Goal: Task Accomplishment & Management: Manage account settings

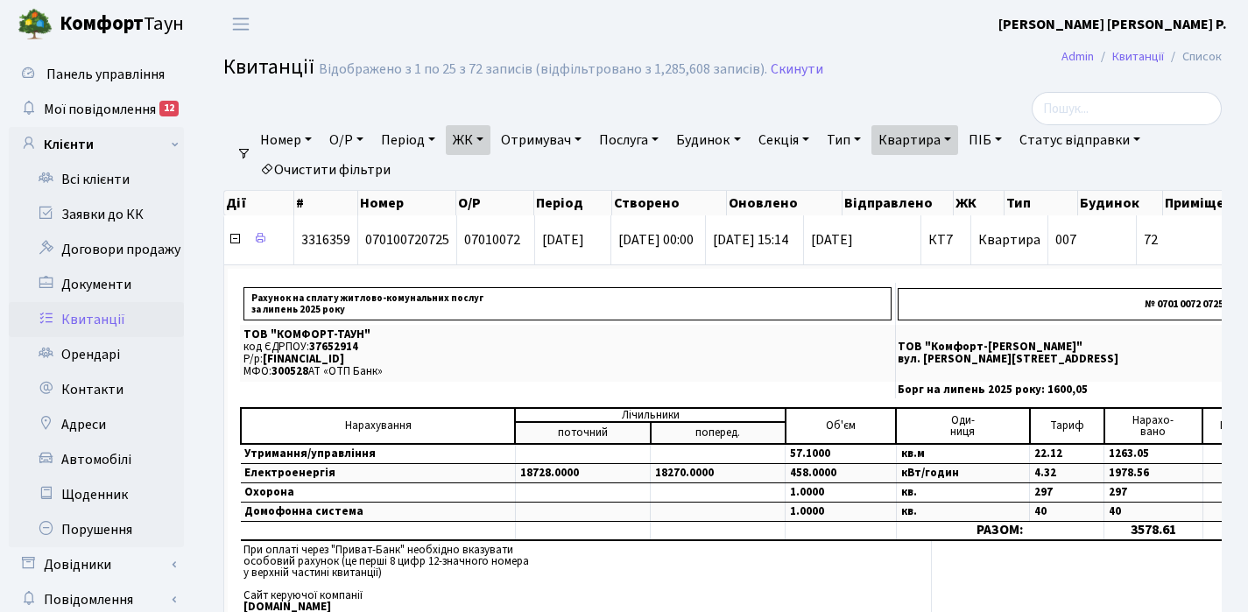
select select "25"
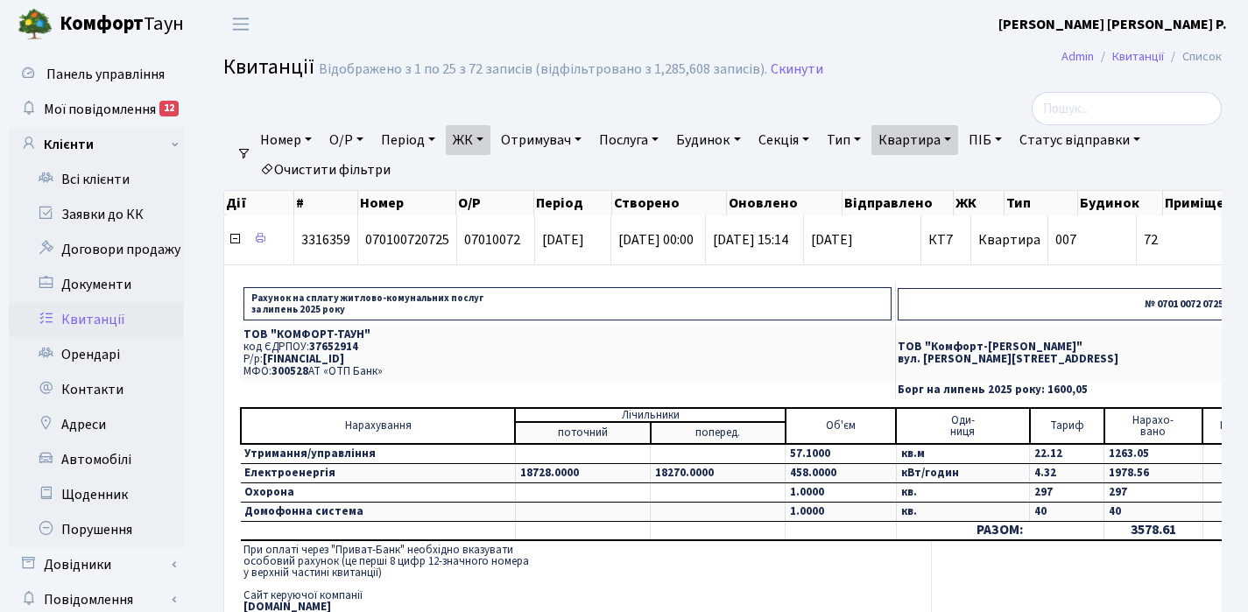
scroll to position [98, 0]
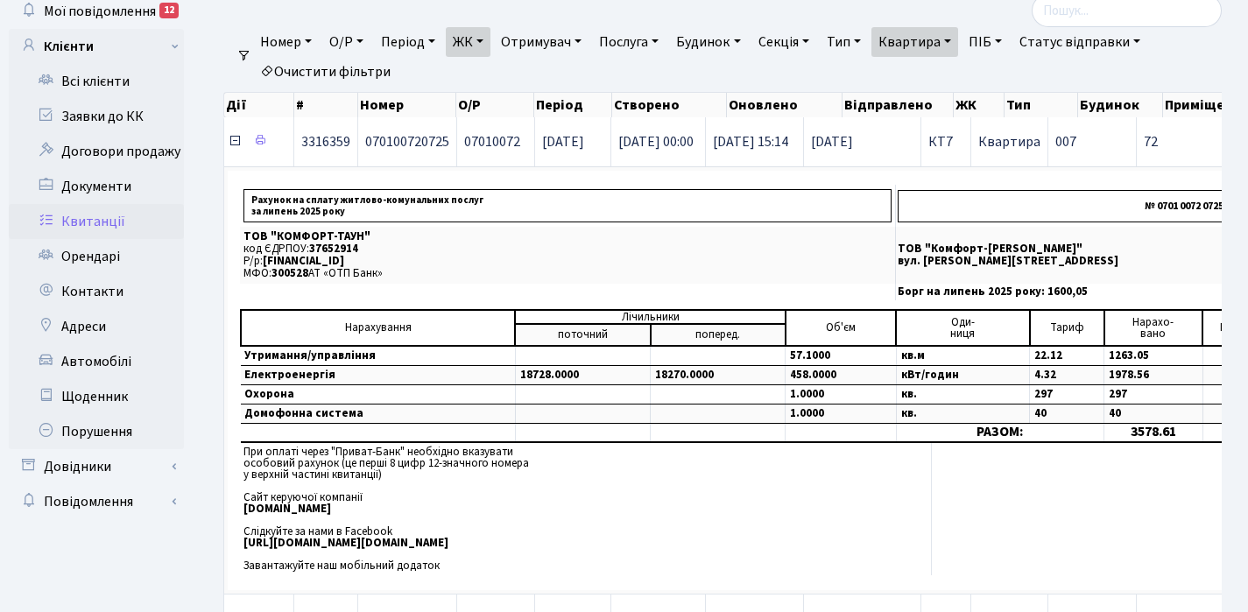
click at [235, 144] on icon at bounding box center [235, 141] width 14 height 14
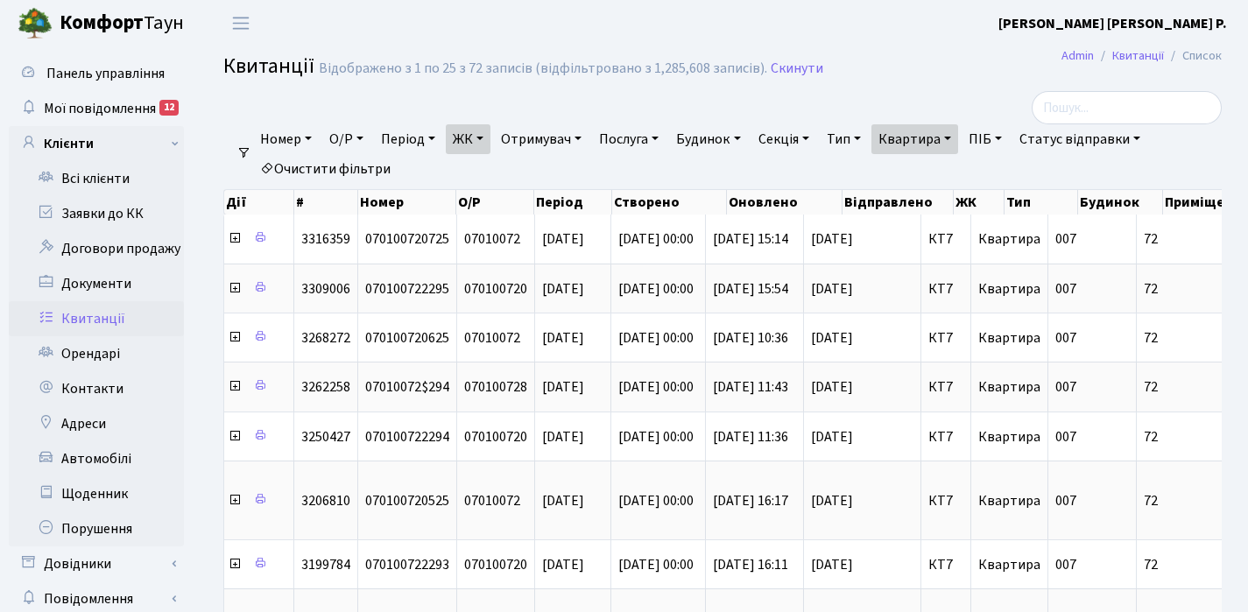
scroll to position [0, 0]
click at [958, 138] on link "Квартира" at bounding box center [914, 140] width 87 height 30
type input "7"
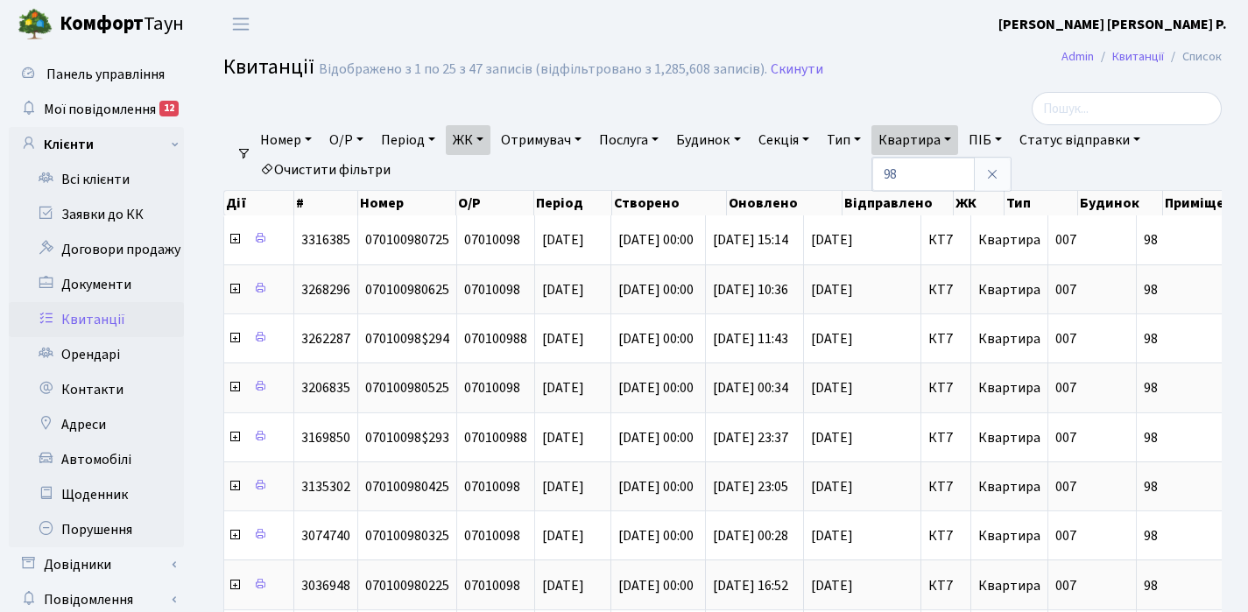
click at [488, 138] on link "ЖК" at bounding box center [468, 140] width 45 height 30
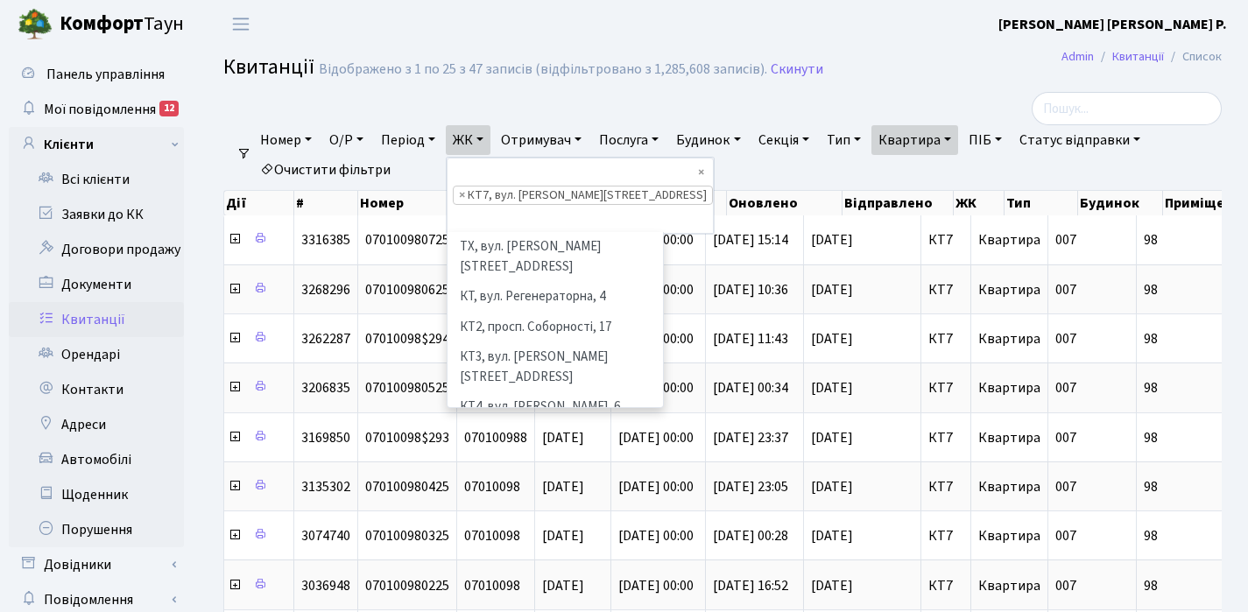
scroll to position [181, 0]
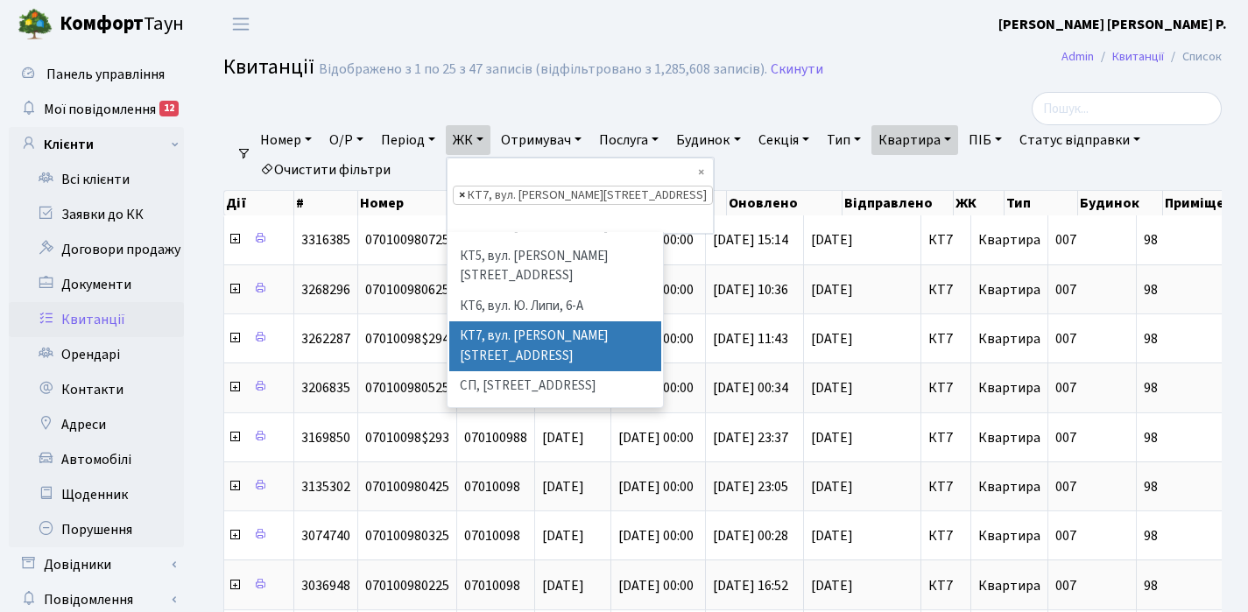
click at [465, 186] on span "×" at bounding box center [462, 195] width 6 height 18
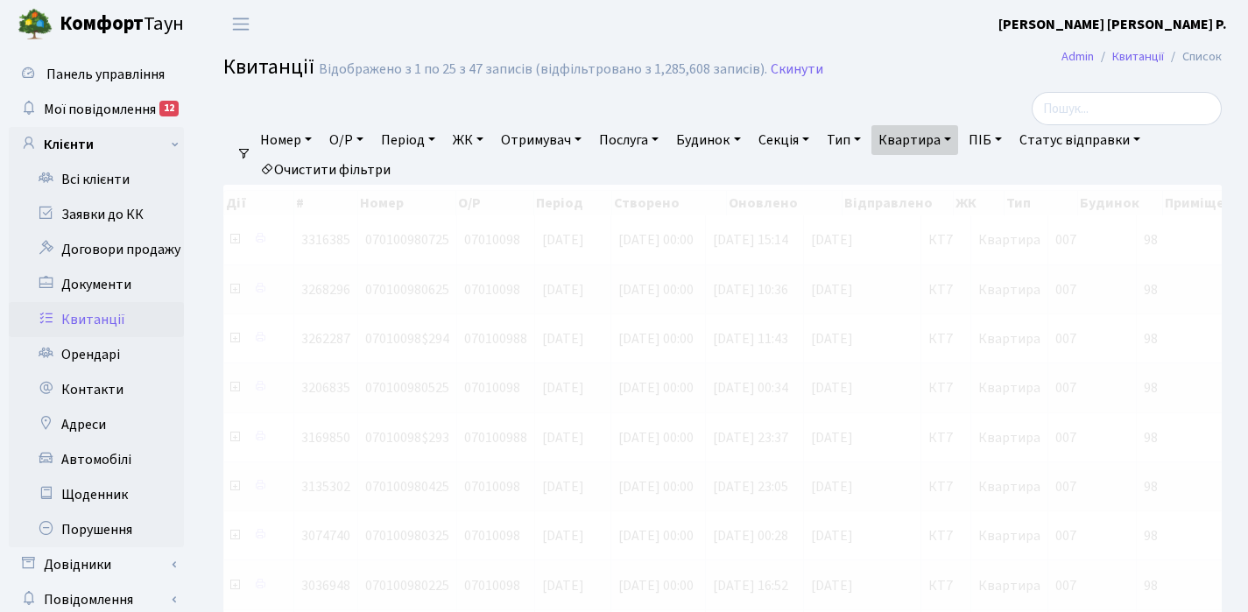
click at [490, 137] on link "ЖК" at bounding box center [468, 140] width 45 height 30
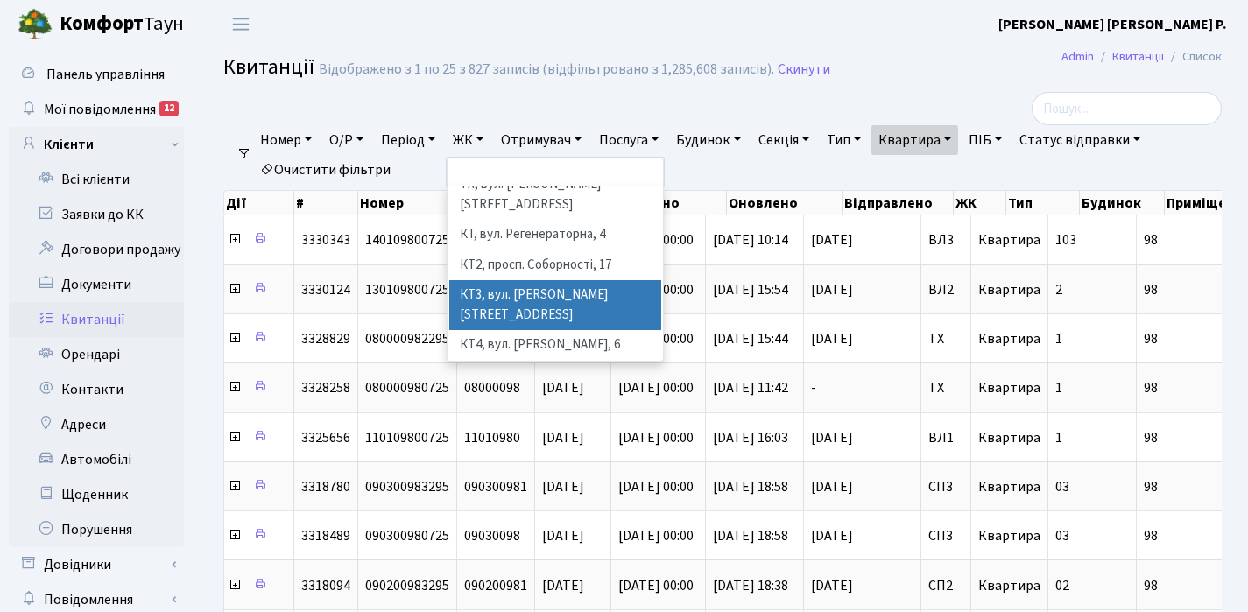
scroll to position [17, 0]
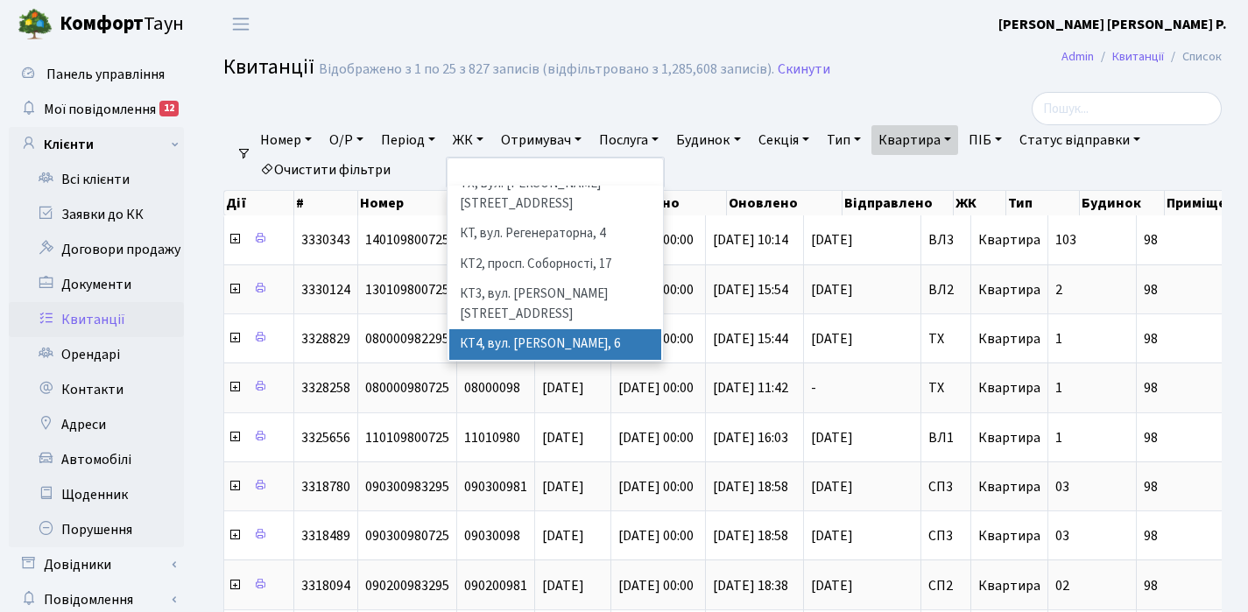
click at [524, 329] on li "КТ4, вул. [PERSON_NAME], 6" at bounding box center [555, 344] width 212 height 31
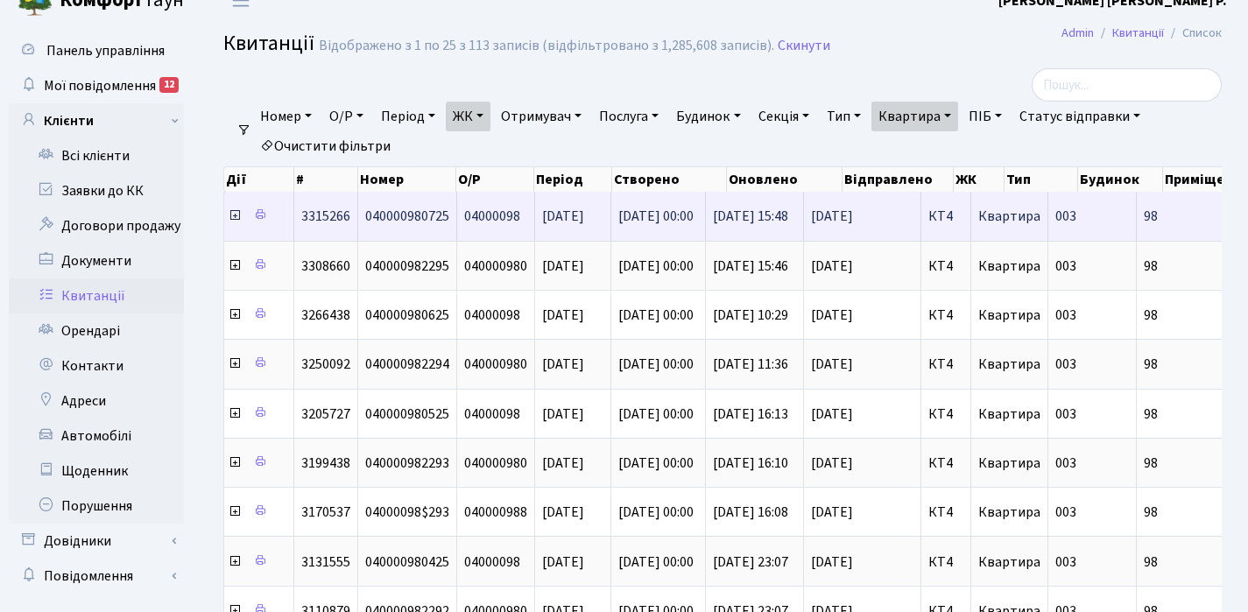
click at [234, 218] on icon at bounding box center [235, 215] width 14 height 14
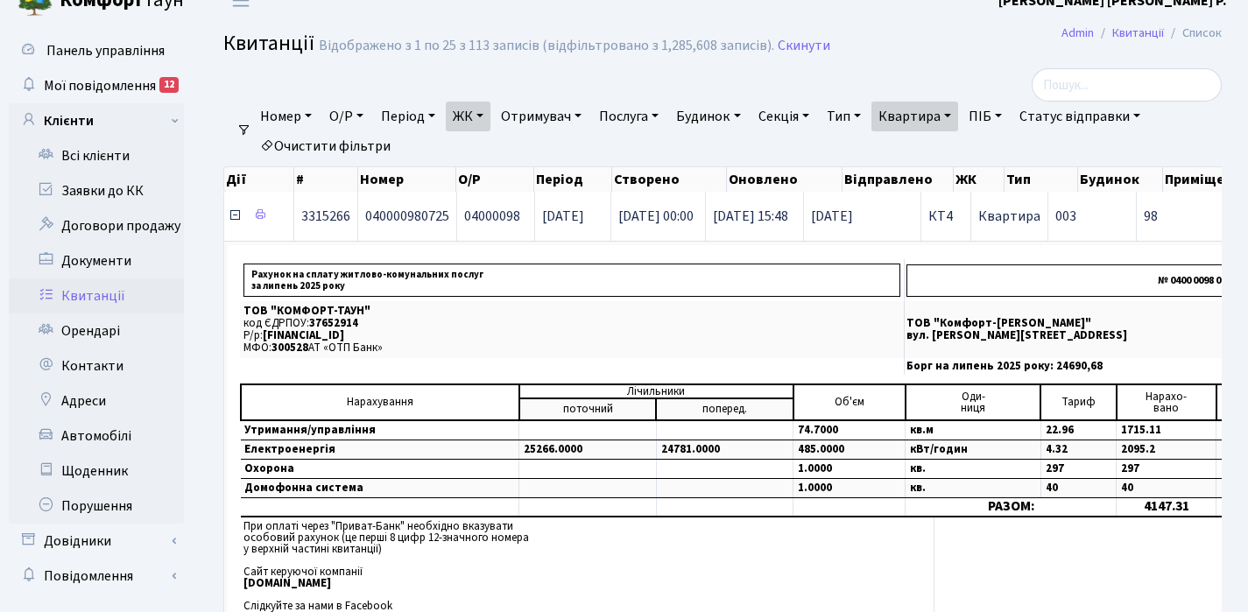
click at [234, 218] on icon at bounding box center [235, 215] width 14 height 14
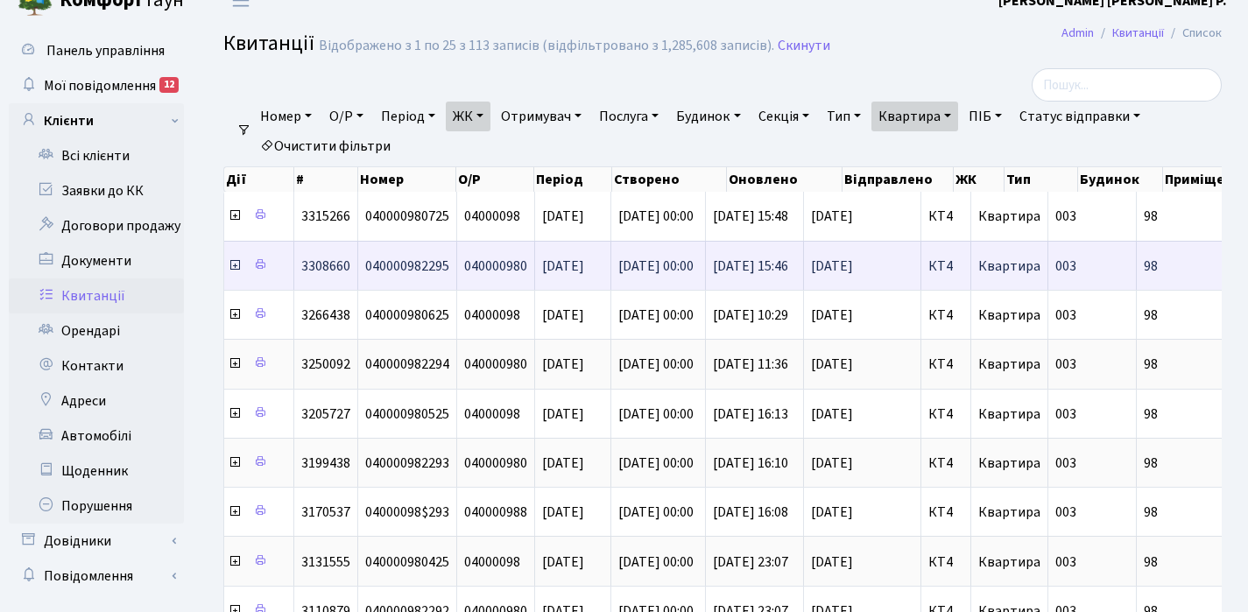
click at [233, 265] on icon at bounding box center [235, 265] width 14 height 14
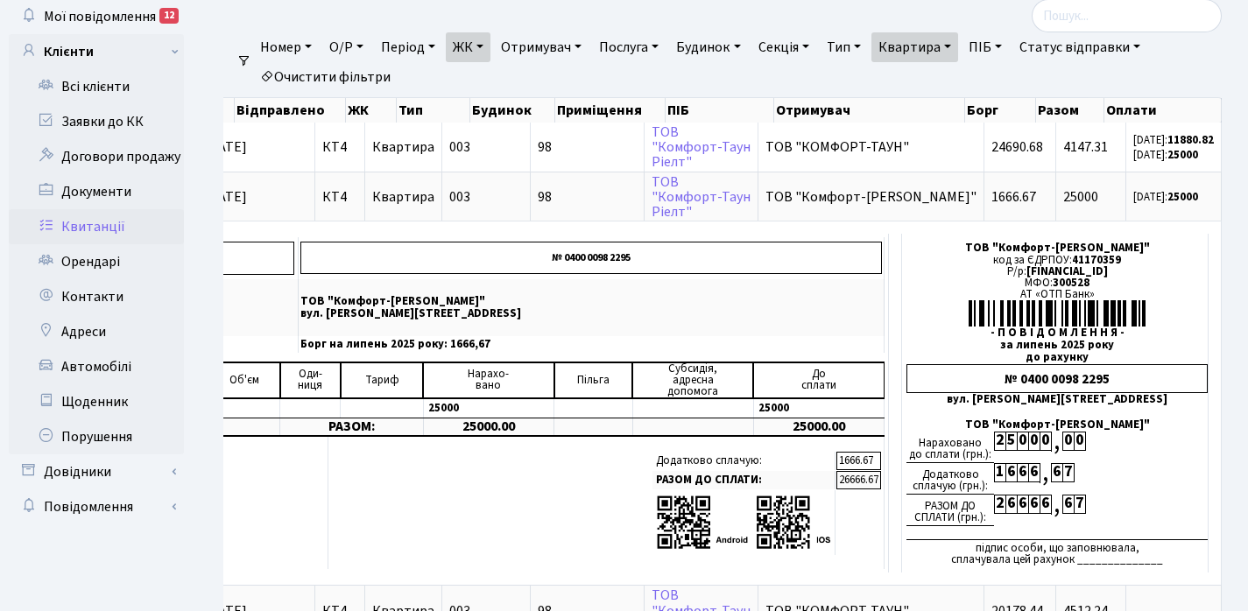
scroll to position [82, 0]
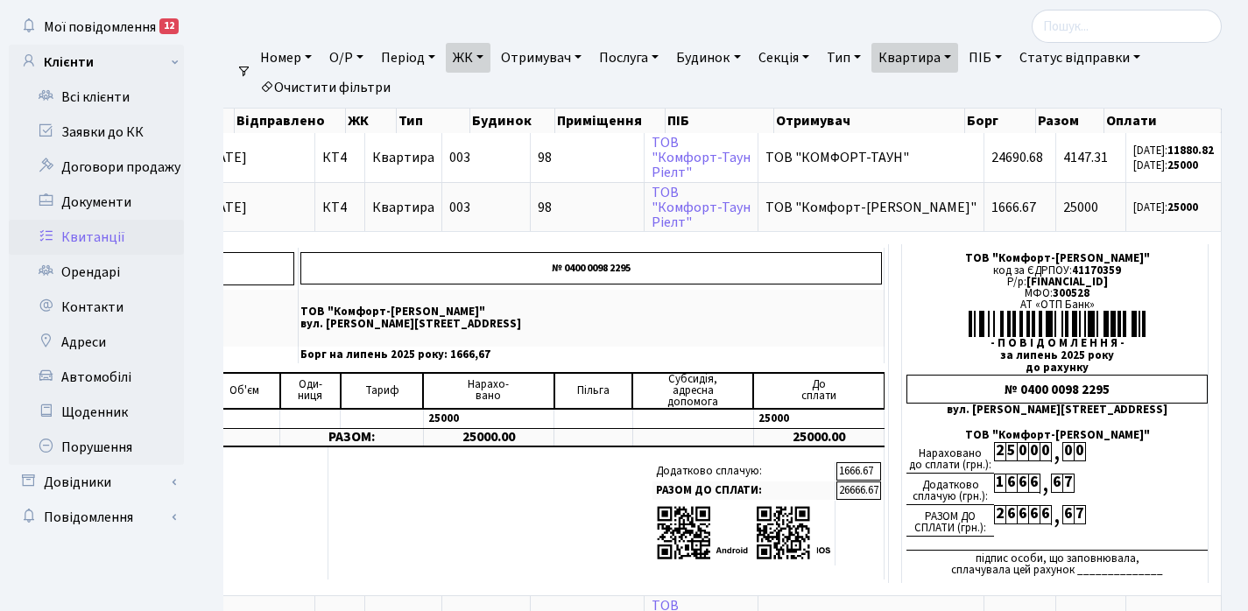
click at [958, 55] on link "Квартира" at bounding box center [914, 58] width 87 height 30
type input "9"
type input "49"
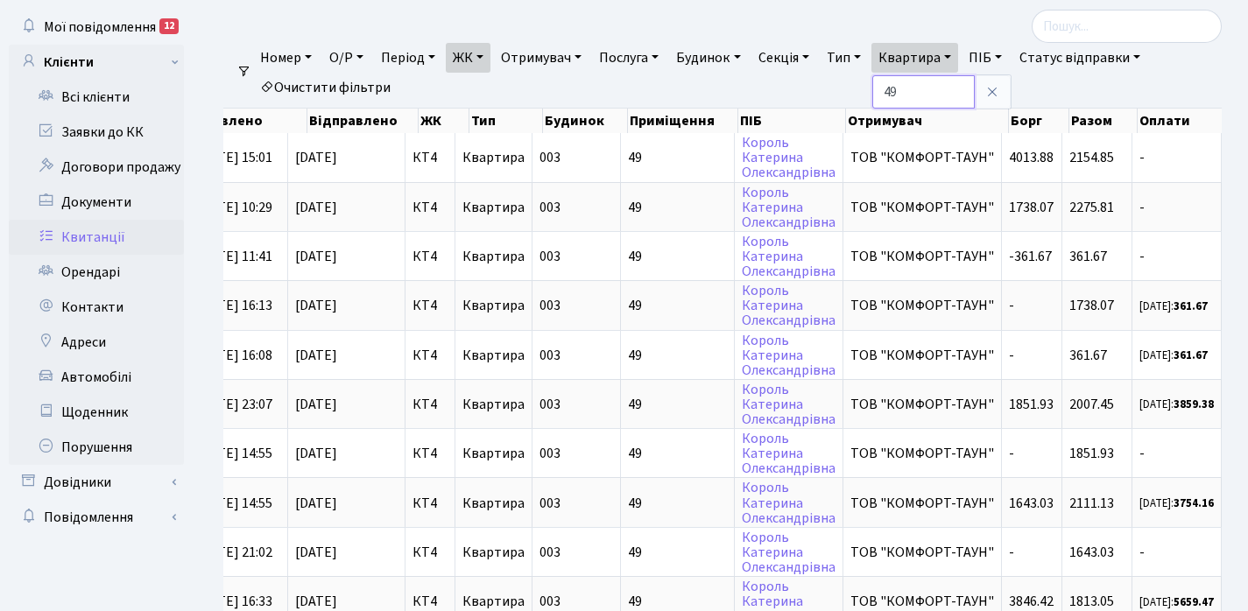
scroll to position [0, 535]
click at [485, 60] on link "ЖК" at bounding box center [468, 58] width 45 height 30
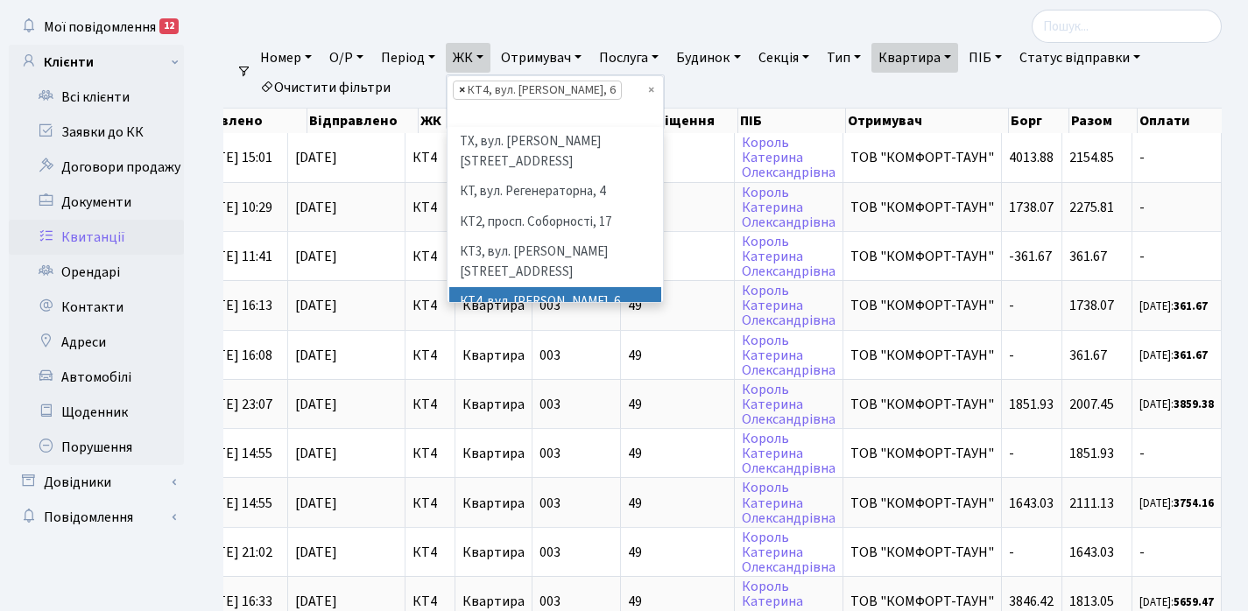
click at [465, 90] on span "×" at bounding box center [462, 90] width 6 height 18
select select
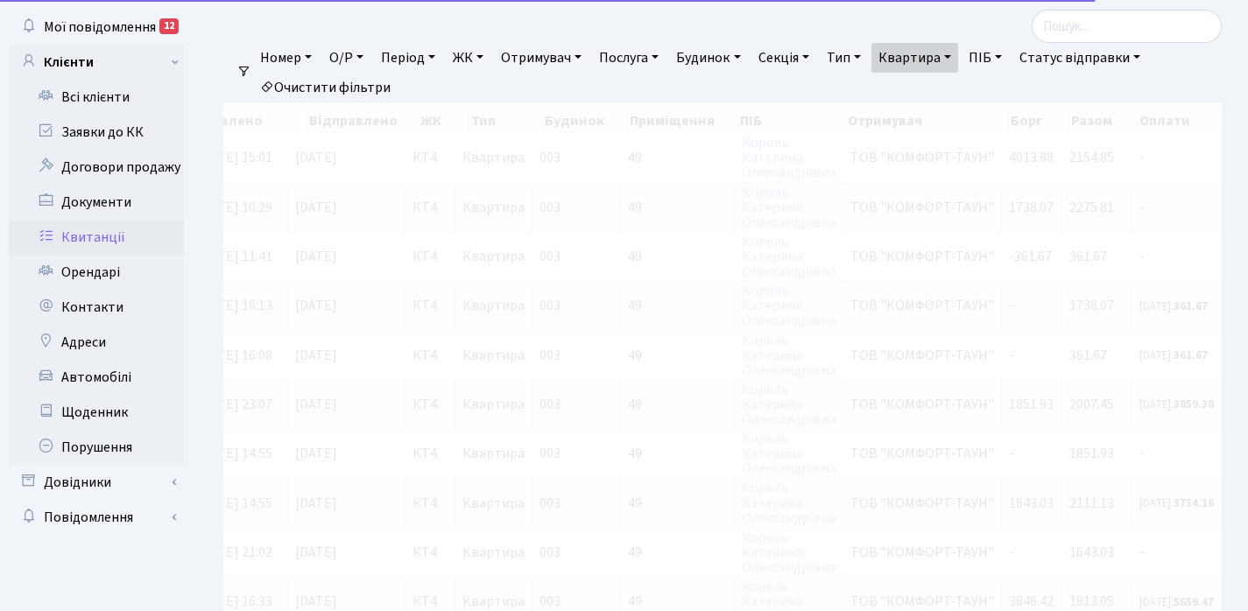
click at [490, 53] on link "ЖК" at bounding box center [468, 58] width 45 height 30
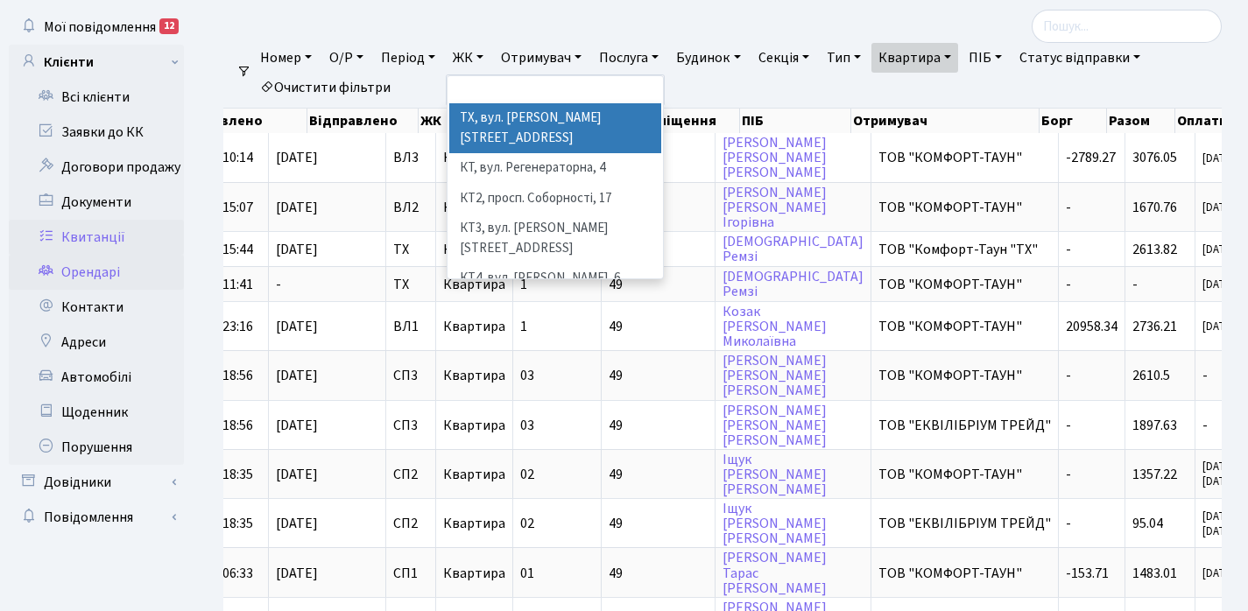
click at [90, 276] on link "Орендарі" at bounding box center [96, 272] width 175 height 35
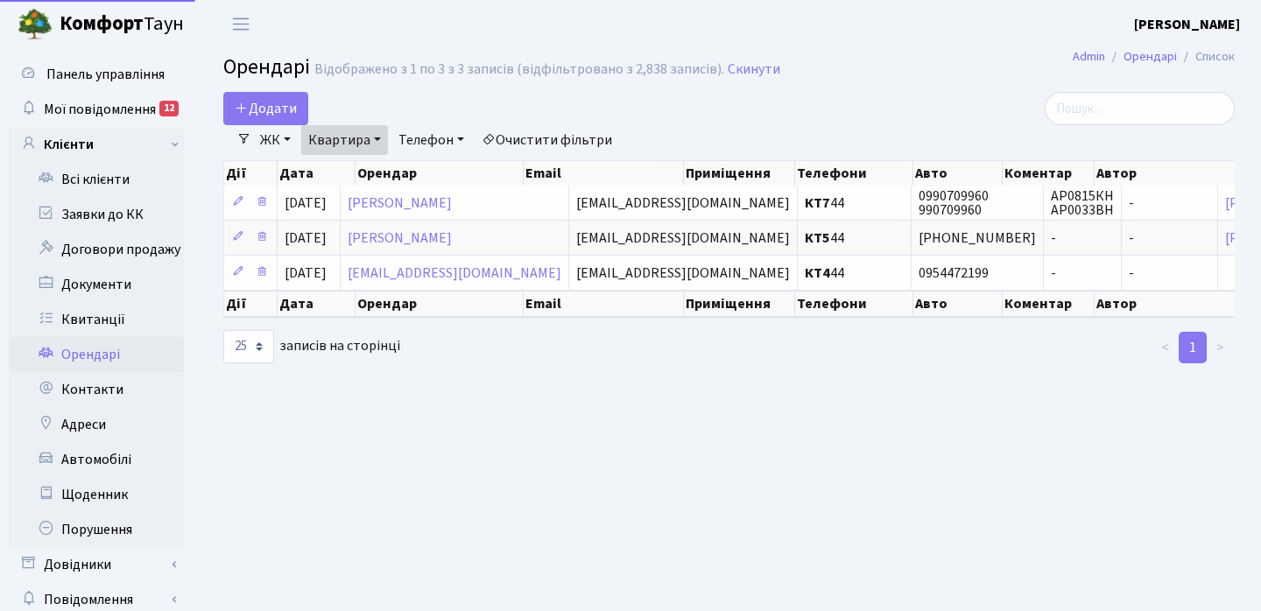
select select "25"
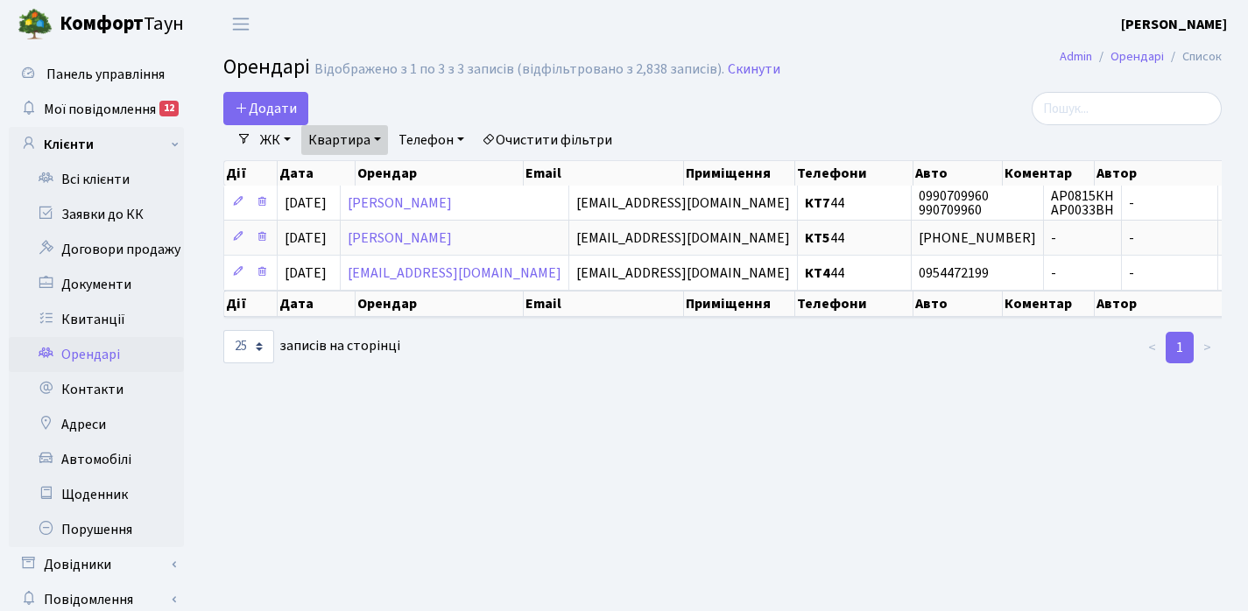
click at [379, 136] on link "Квартира" at bounding box center [344, 140] width 87 height 30
click at [370, 169] on input "44" at bounding box center [353, 174] width 102 height 33
type input "4"
type input "49"
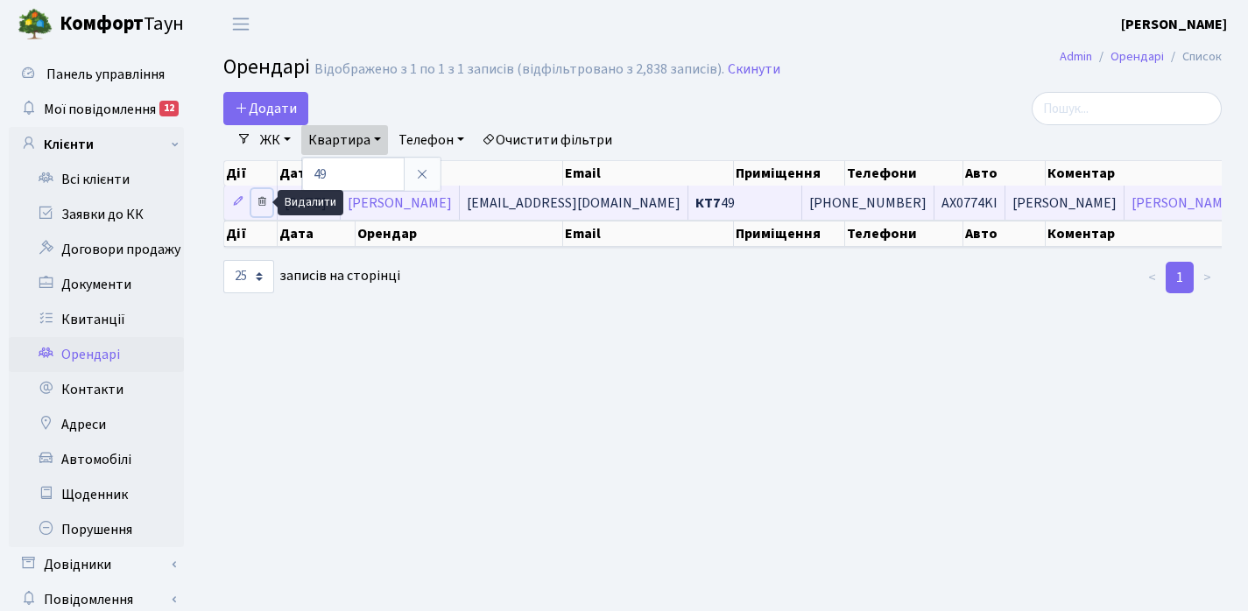
click at [263, 199] on icon at bounding box center [262, 201] width 12 height 12
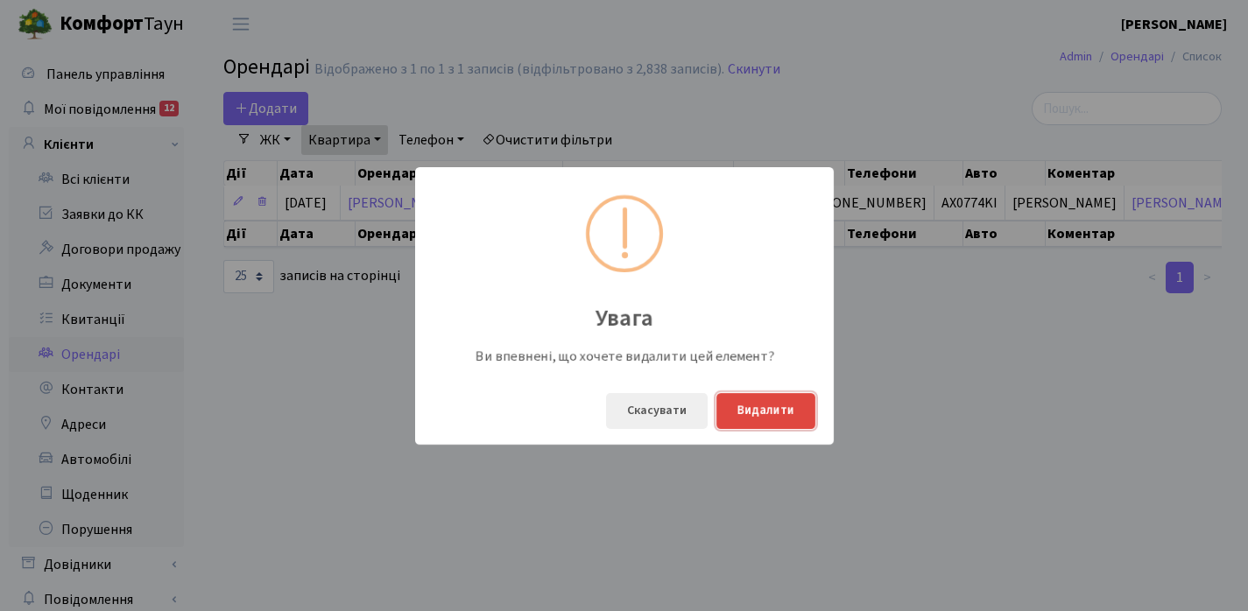
click at [776, 409] on button "Видалити" at bounding box center [765, 411] width 99 height 36
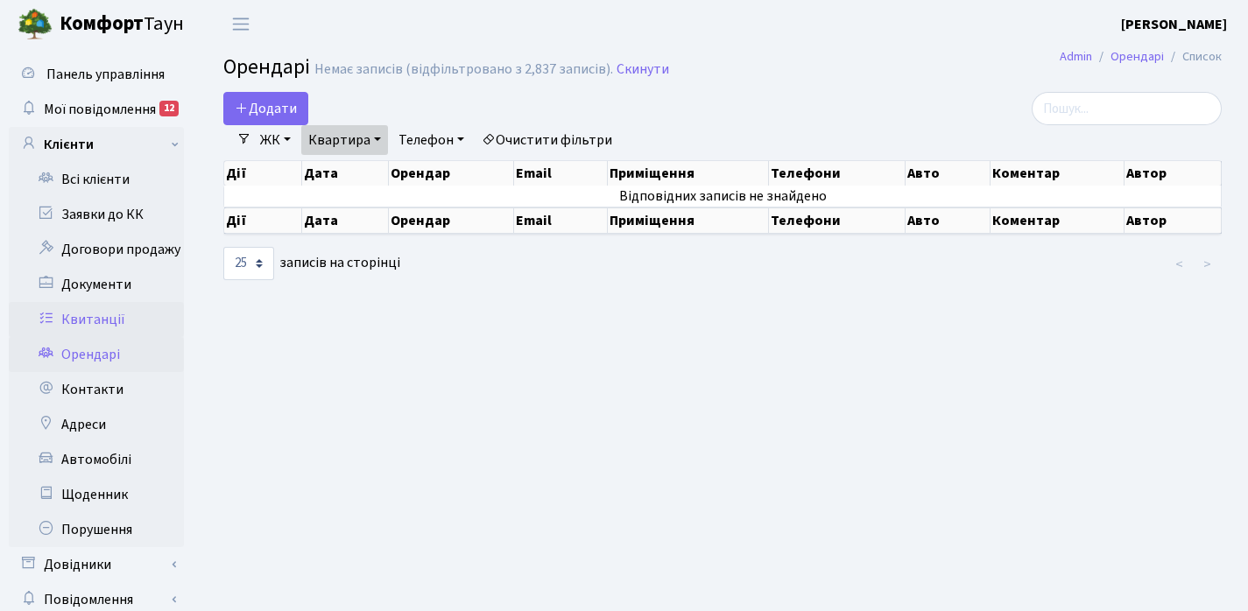
click at [97, 317] on link "Квитанції" at bounding box center [96, 319] width 175 height 35
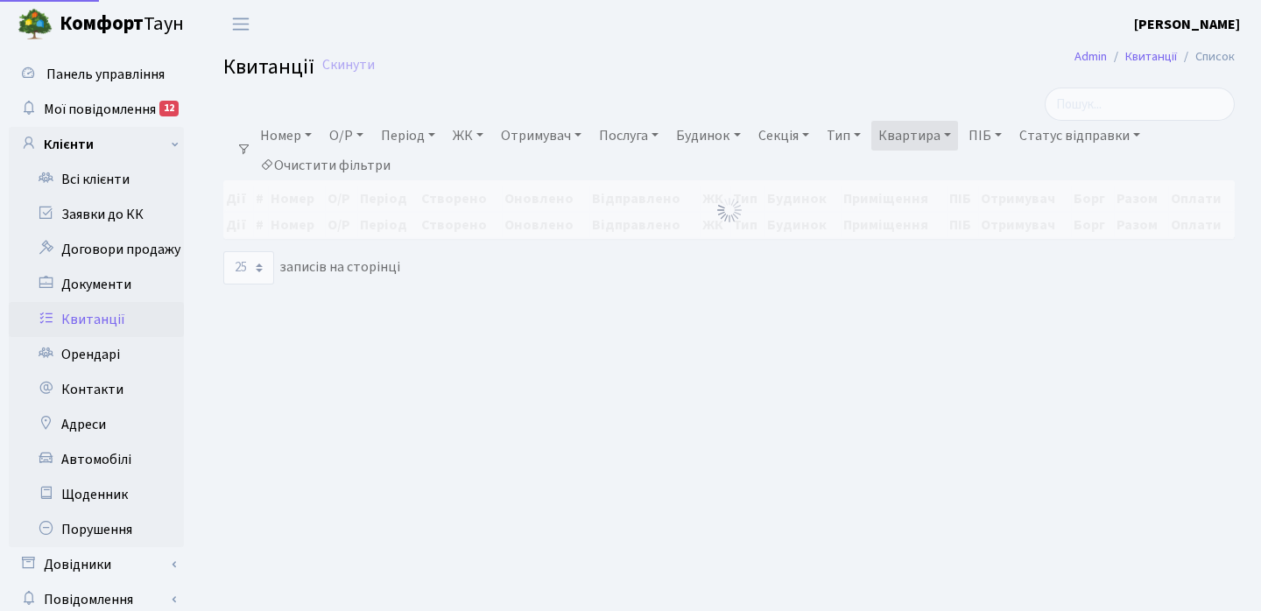
select select "25"
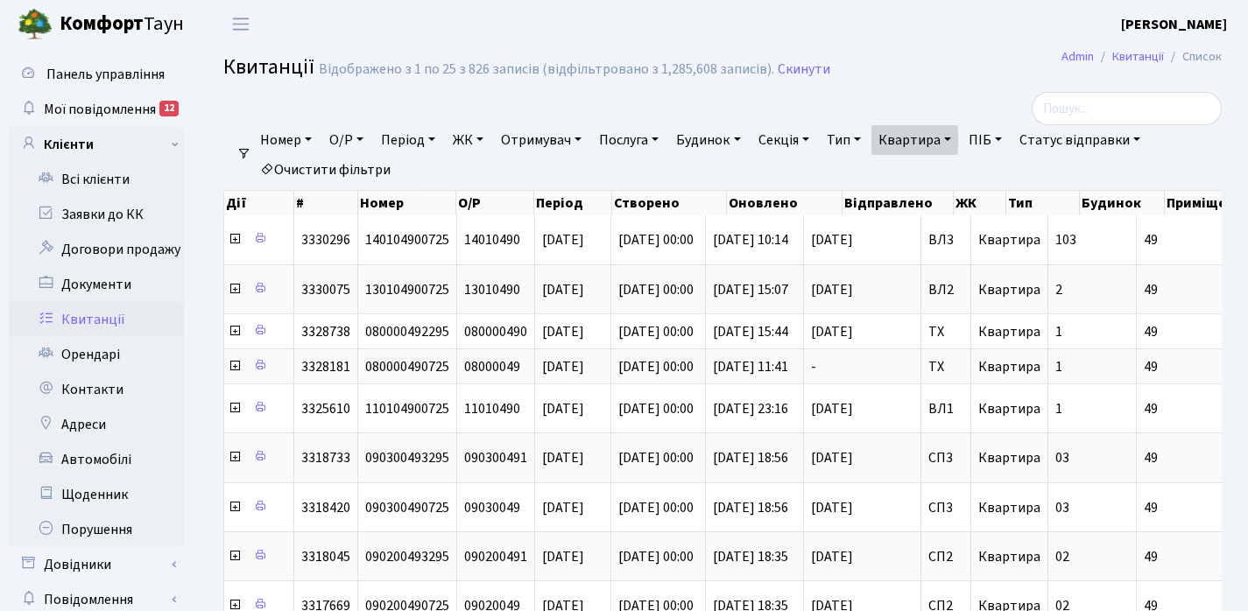
click at [958, 136] on link "Квартира" at bounding box center [914, 140] width 87 height 30
click at [955, 177] on input "49" at bounding box center [923, 174] width 102 height 33
type input "4"
type input "98"
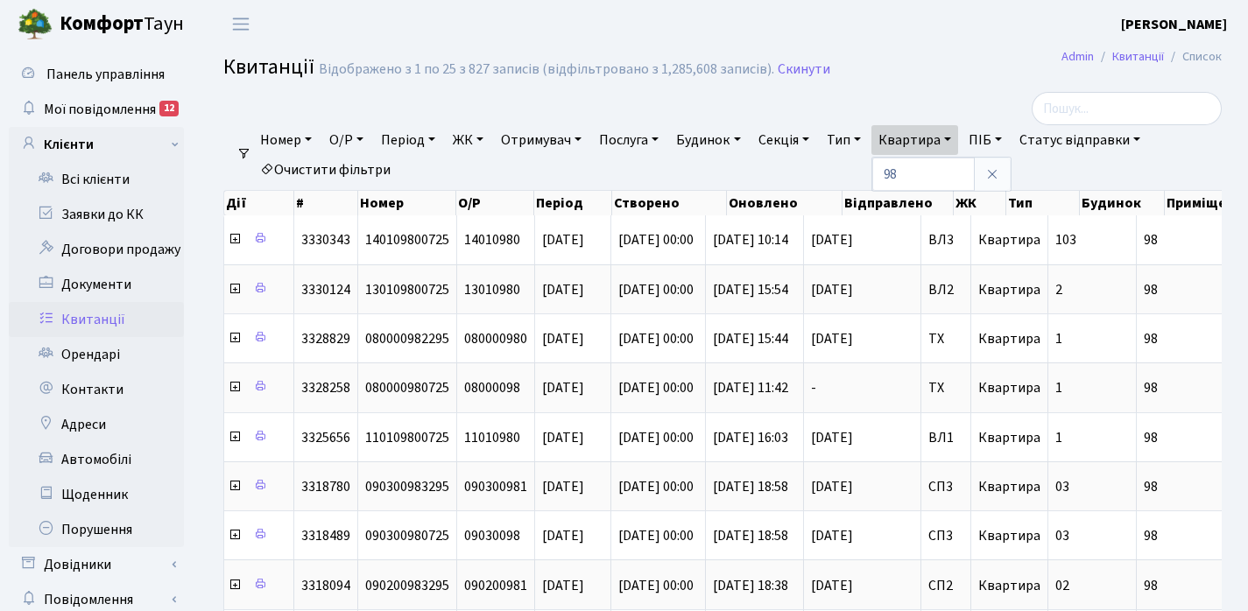
click at [489, 138] on link "ЖК" at bounding box center [468, 140] width 45 height 30
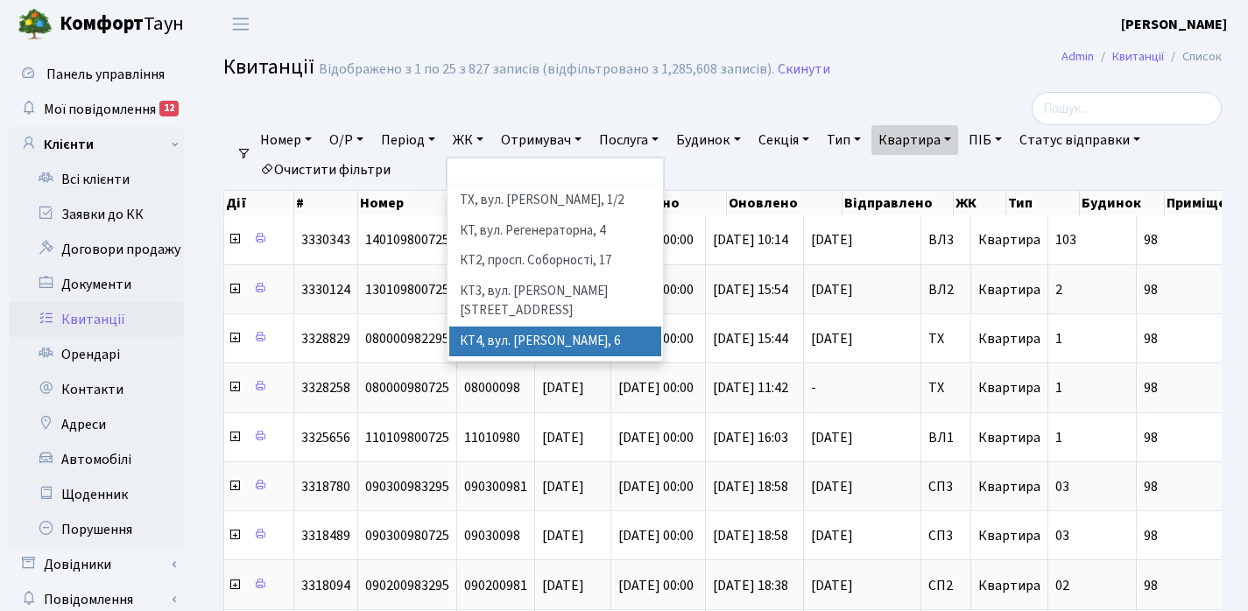
click at [531, 327] on li "КТ4, вул. [PERSON_NAME], 6" at bounding box center [555, 342] width 212 height 31
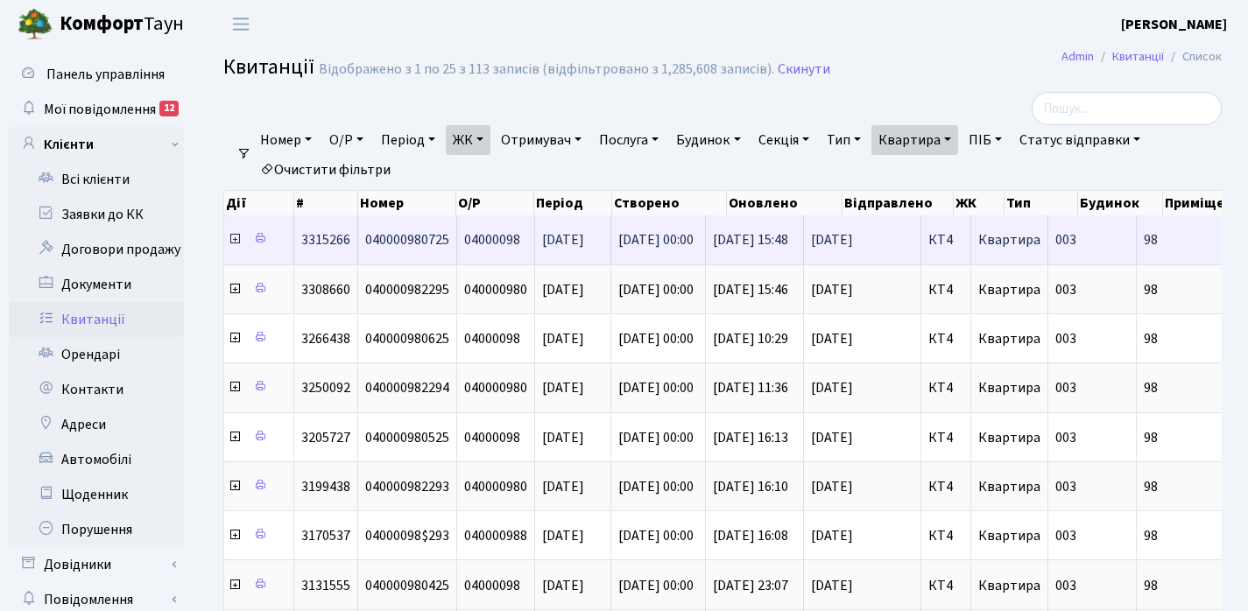
click at [234, 241] on icon at bounding box center [235, 239] width 14 height 14
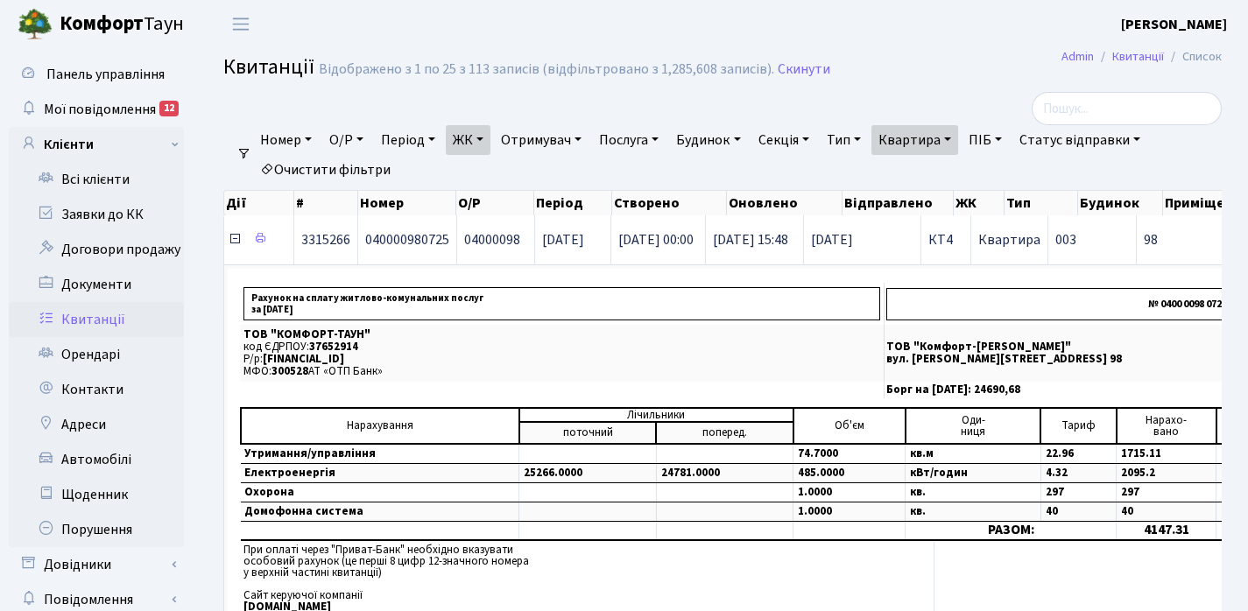
click at [234, 241] on icon at bounding box center [235, 239] width 14 height 14
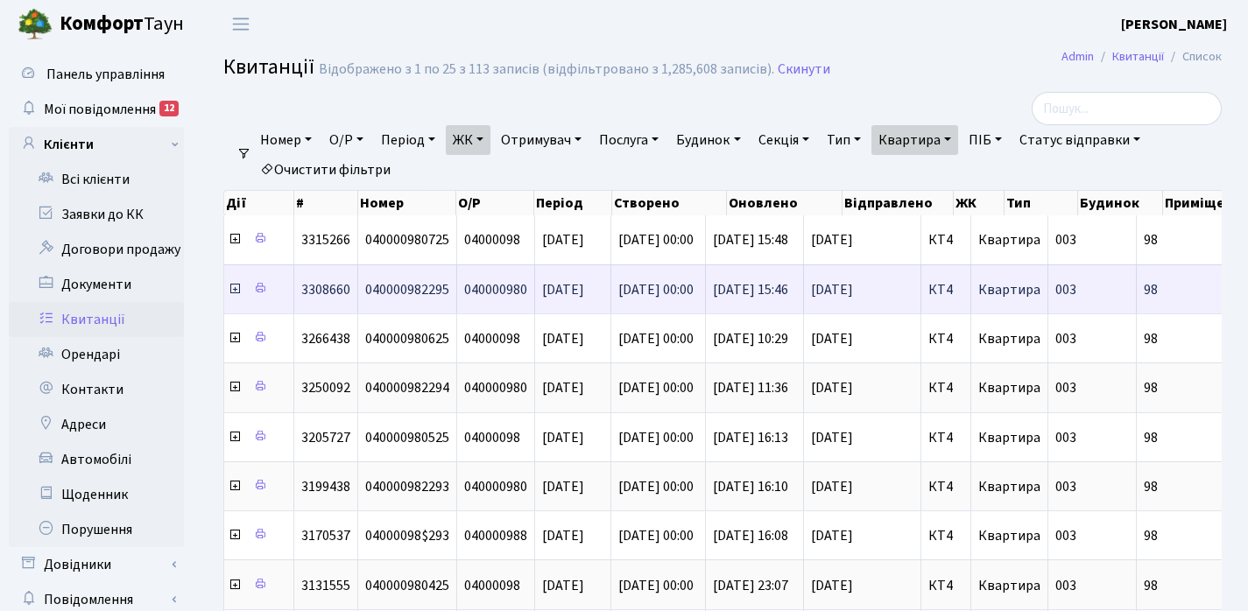
click at [235, 294] on icon at bounding box center [235, 289] width 14 height 14
